Goal: Task Accomplishment & Management: Manage account settings

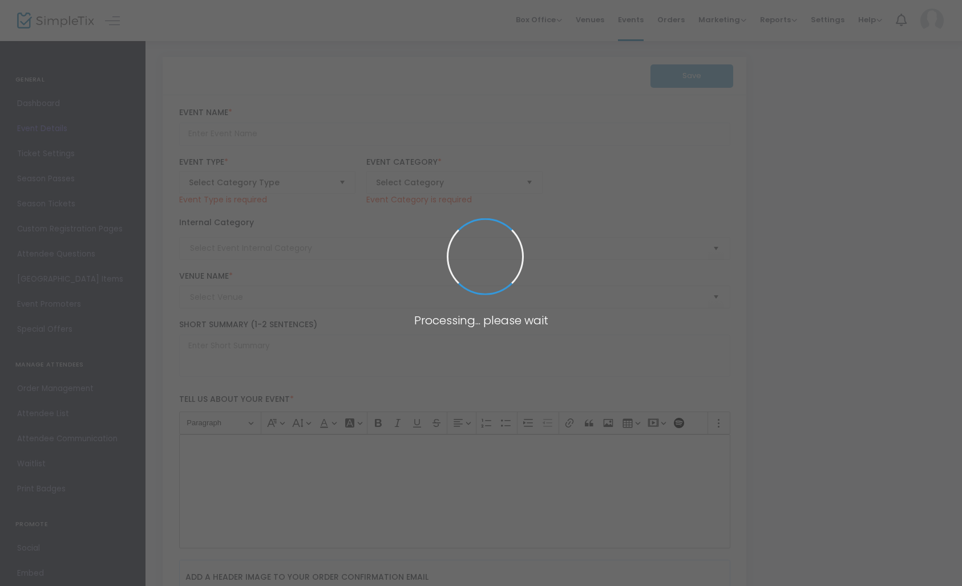
type input "Body Stories - Redefined [DATE]"
type textarea "Experience the stories of courageous women who are redefining their bodies afte…"
type input "Buy Tickets"
type input "Pidgen Palace Arts"
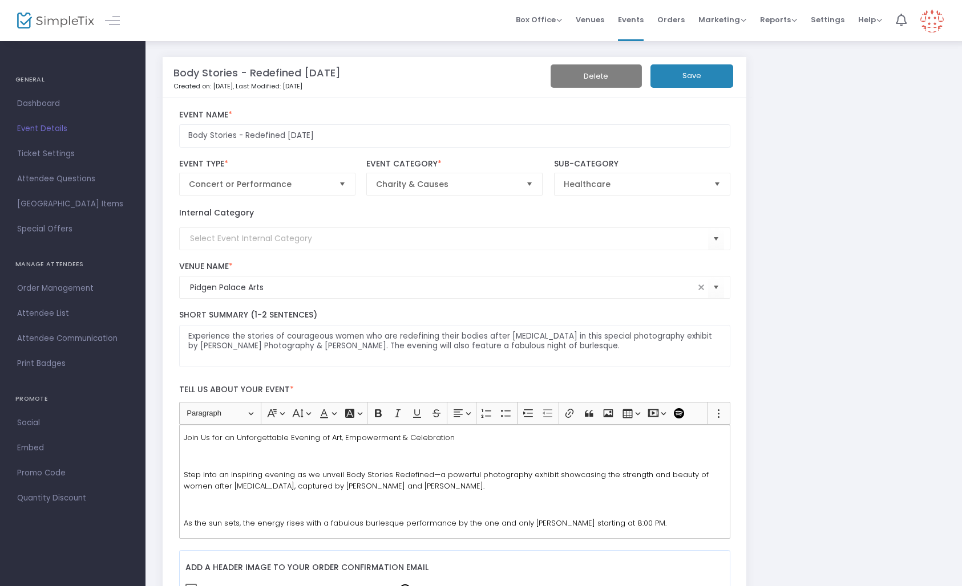
click at [682, 73] on button "Save" at bounding box center [691, 75] width 83 height 23
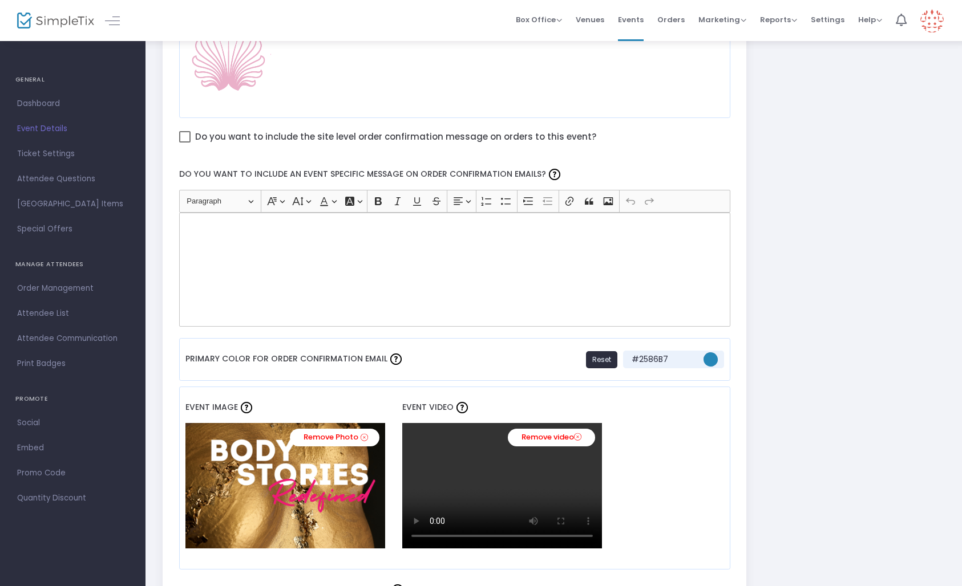
scroll to position [591, 0]
